Goal: Task Accomplishment & Management: Complete application form

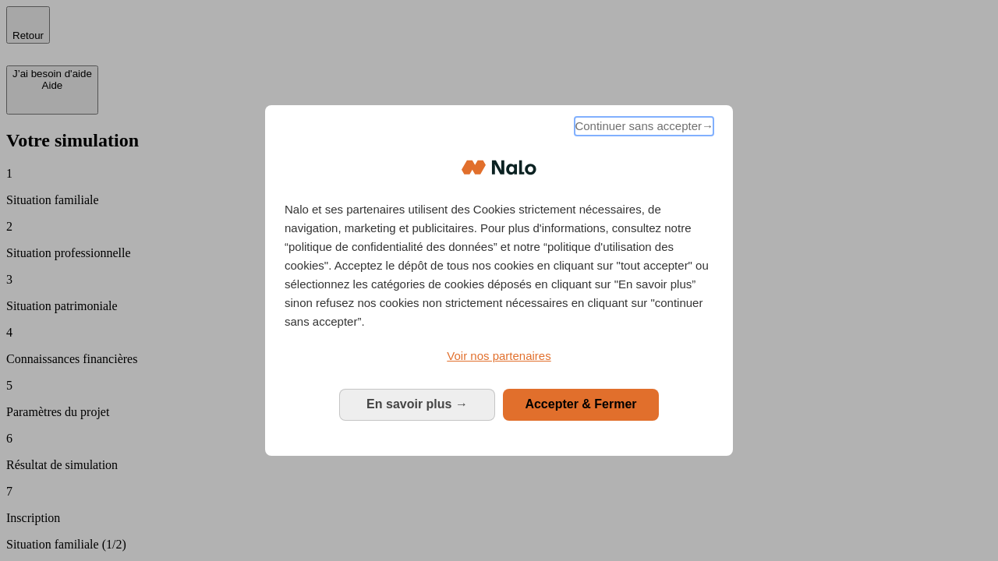
click at [642, 129] on span "Continuer sans accepter →" at bounding box center [643, 126] width 139 height 19
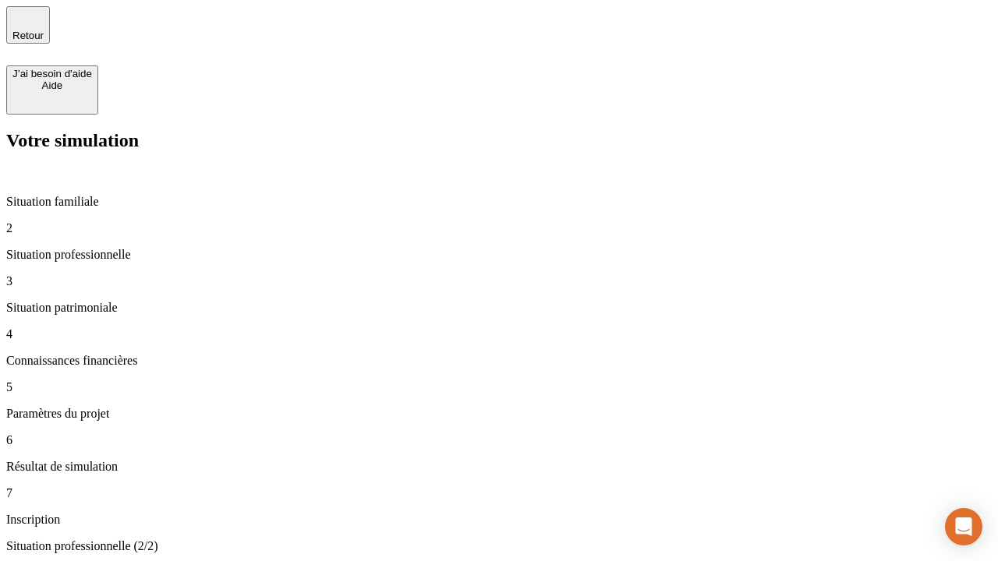
type input "30 000"
type input "1 000"
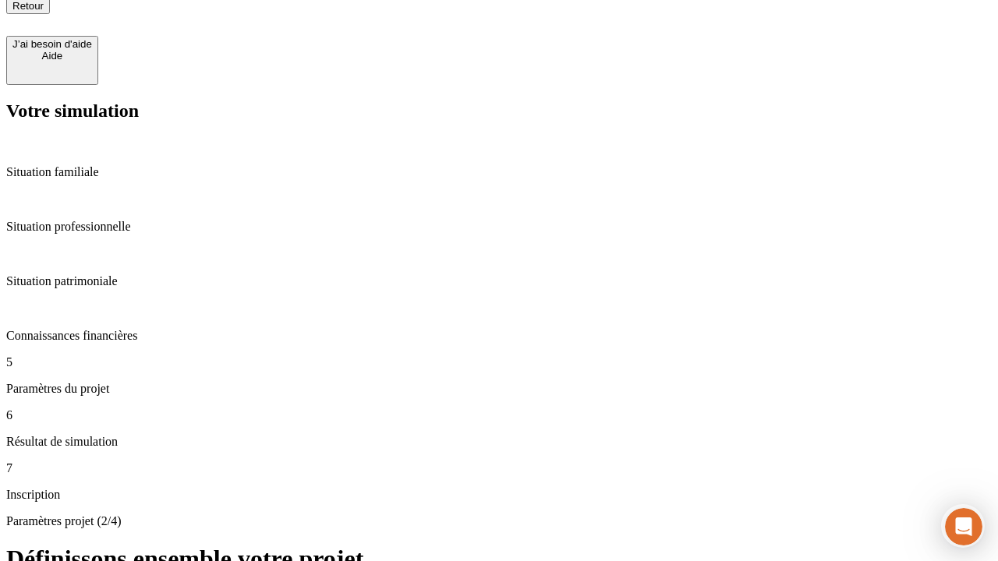
type input "40"
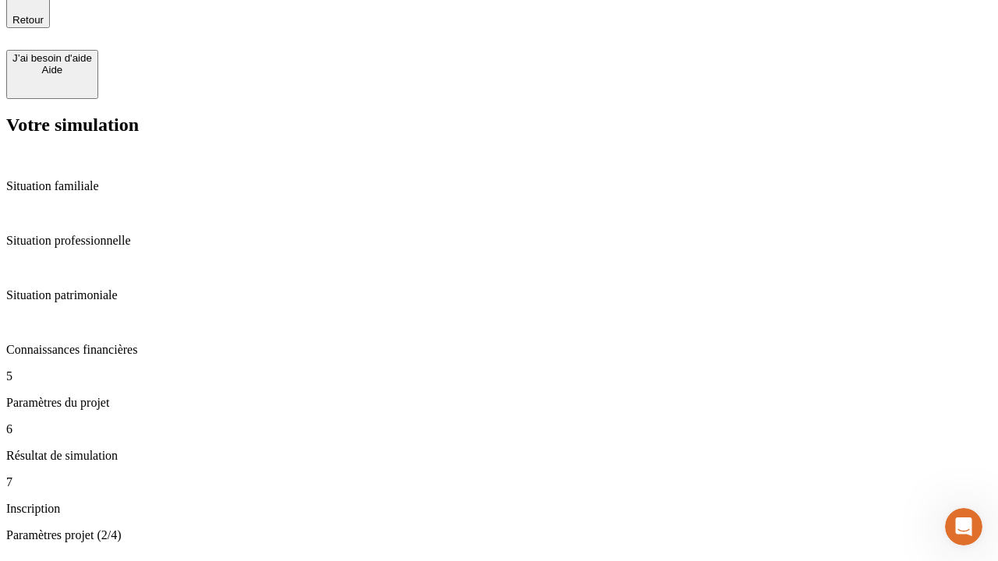
type input "200 000"
type input "640"
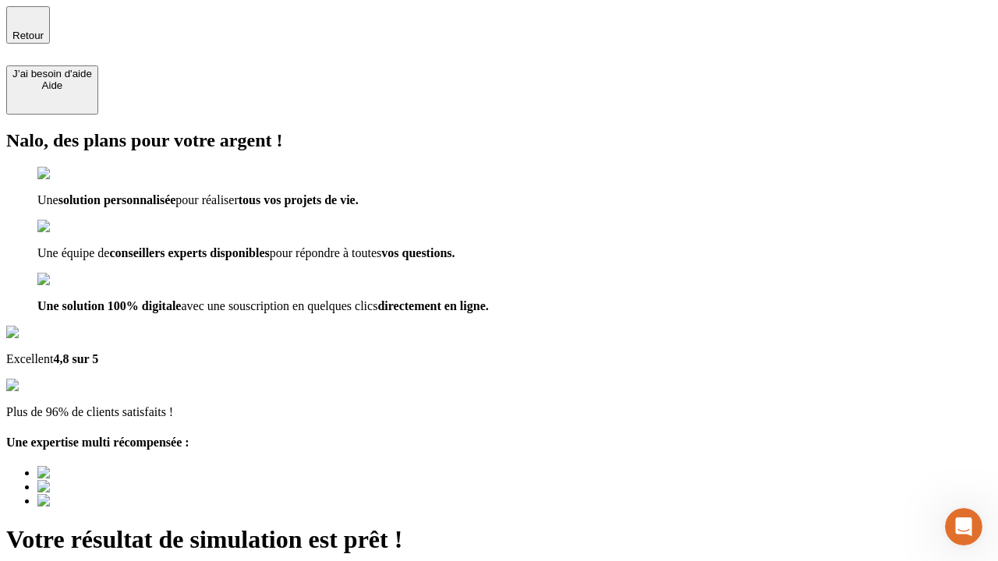
type input "[EMAIL_ADDRESS][DOMAIN_NAME]"
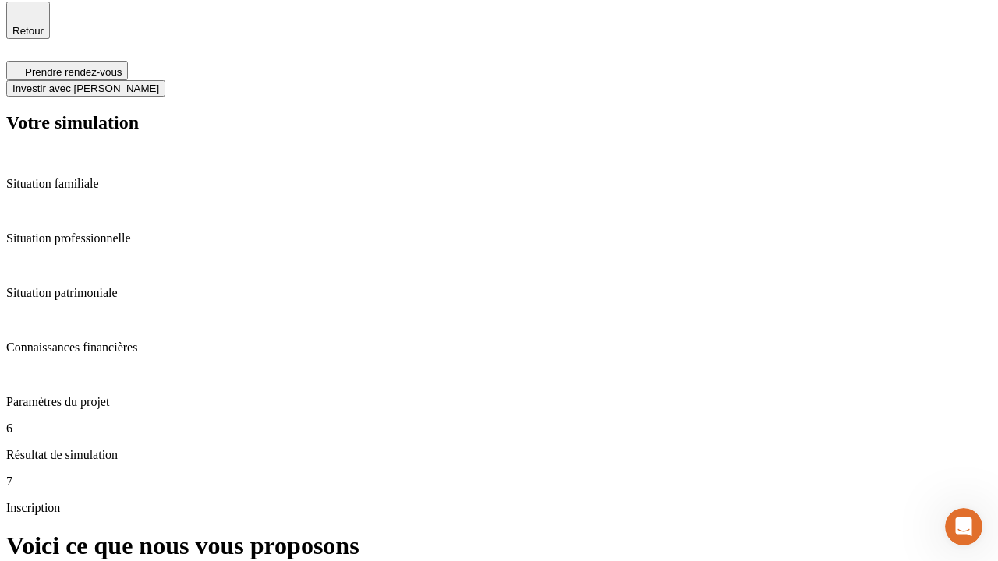
click at [159, 83] on span "Investir avec [PERSON_NAME]" at bounding box center [85, 89] width 147 height 12
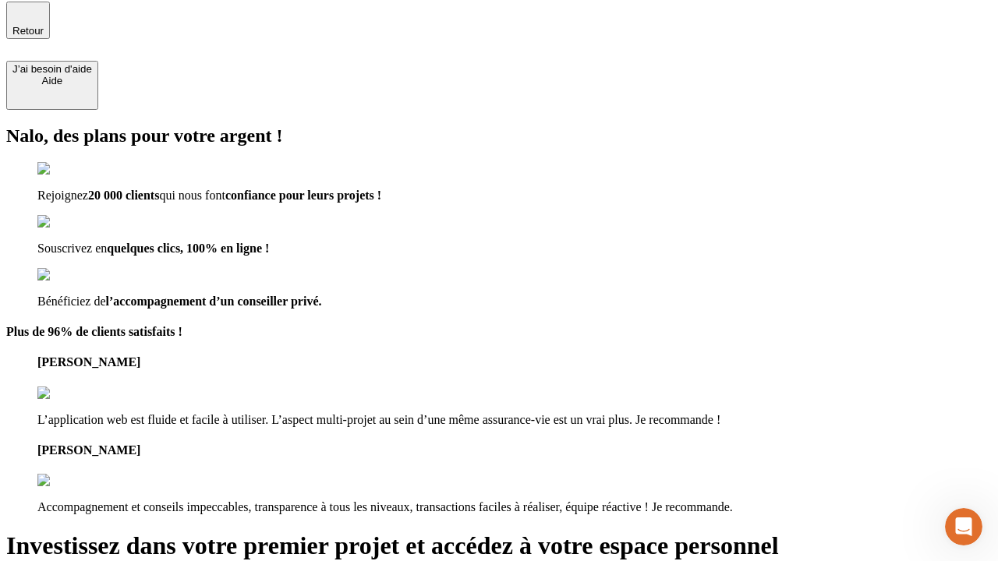
scroll to position [3, 0]
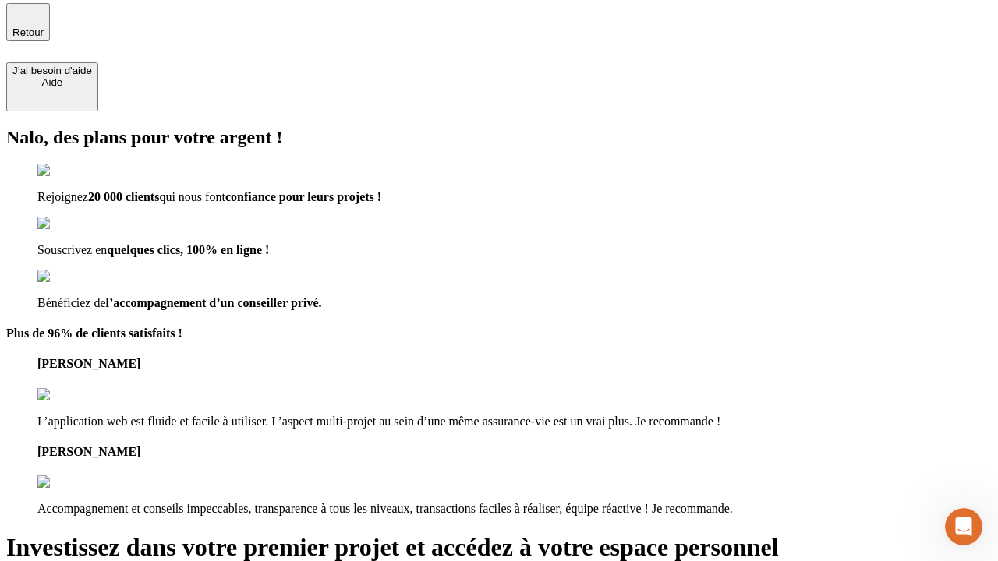
type input "[PERSON_NAME][EMAIL_ADDRESS][DOMAIN_NAME]"
